Goal: Information Seeking & Learning: Understand process/instructions

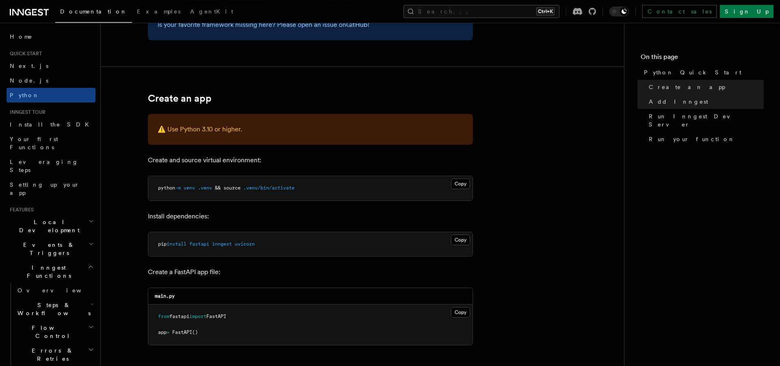
scroll to position [112, 0]
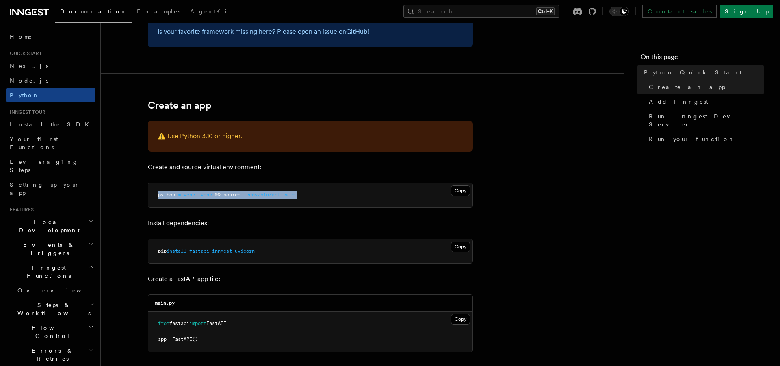
drag, startPoint x: 159, startPoint y: 195, endPoint x: 334, endPoint y: 199, distance: 174.7
click at [333, 199] on pre "python -m venv .venv && source .venv/bin/activate" at bounding box center [310, 195] width 324 height 24
click at [333, 197] on pre "python -m venv .venv && source .venv/bin/activate" at bounding box center [310, 195] width 324 height 24
click at [459, 246] on button "Copy Copied" at bounding box center [460, 246] width 19 height 11
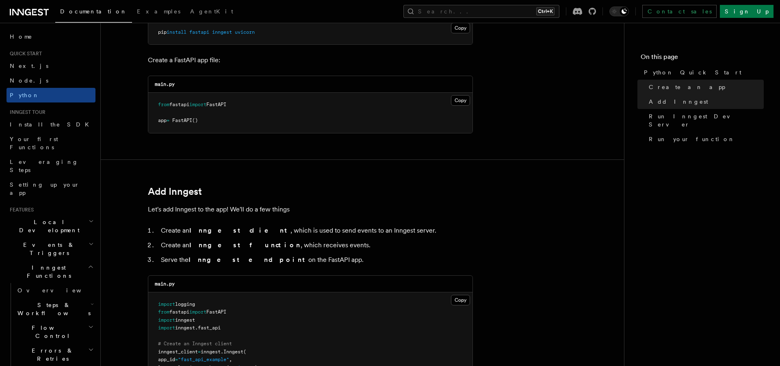
scroll to position [336, 0]
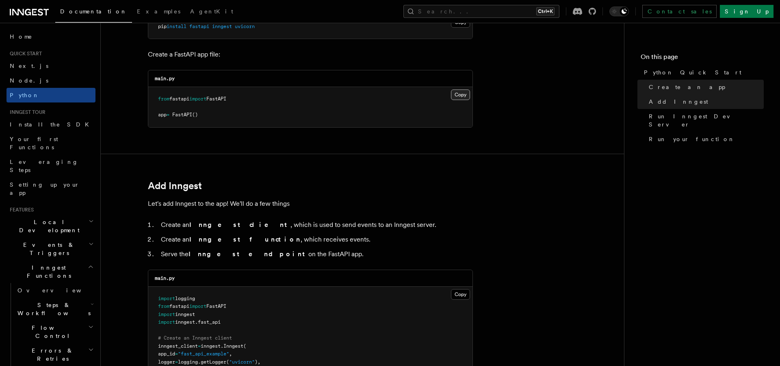
click at [457, 94] on button "Copy Copied" at bounding box center [460, 94] width 19 height 11
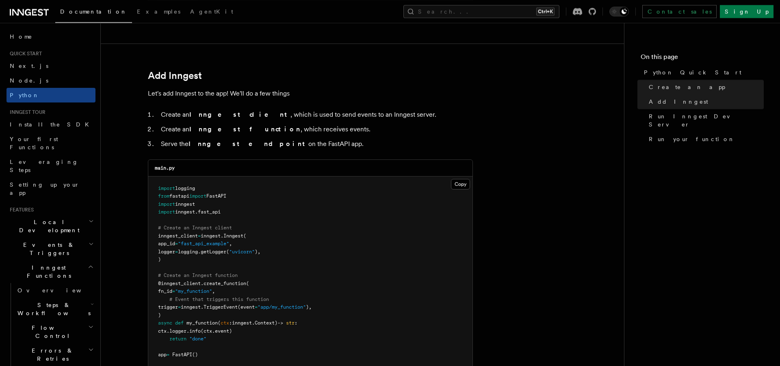
scroll to position [449, 0]
click at [459, 182] on button "Copy Copied" at bounding box center [460, 182] width 19 height 11
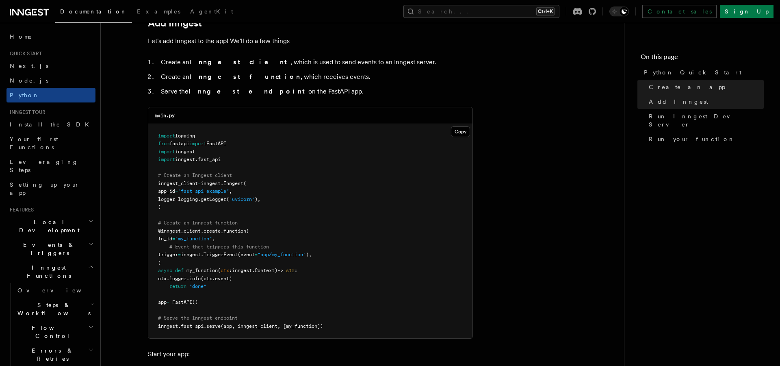
scroll to position [505, 0]
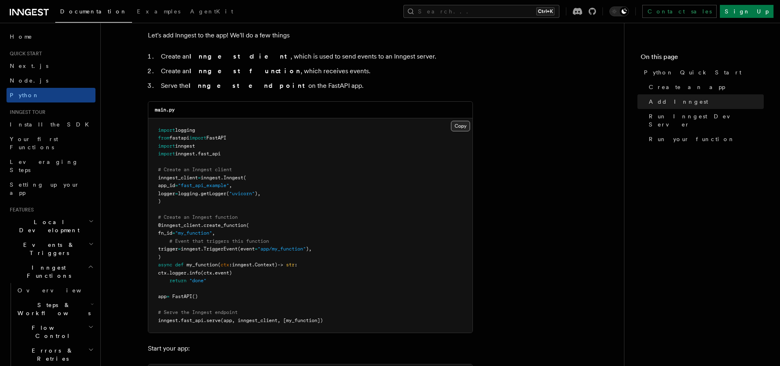
click at [463, 126] on button "Copy Copied" at bounding box center [460, 126] width 19 height 11
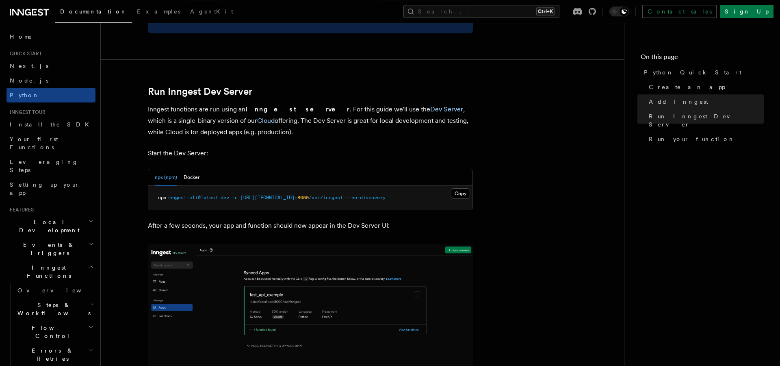
scroll to position [953, 0]
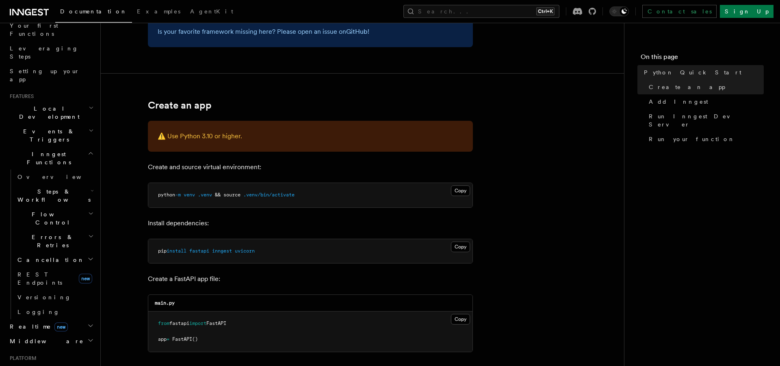
scroll to position [139, 0]
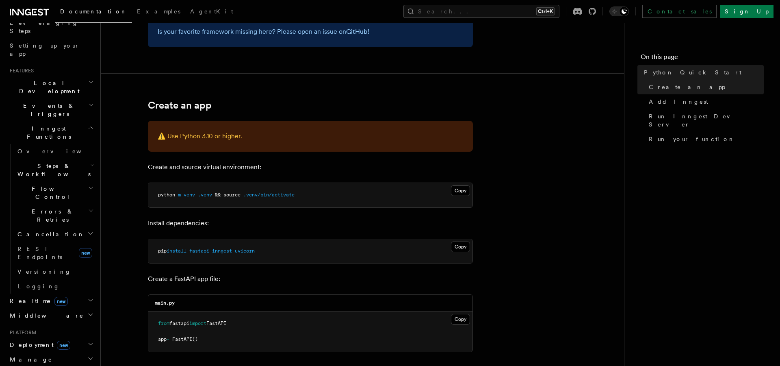
click at [50, 162] on span "Steps & Workflows" at bounding box center [52, 170] width 76 height 16
